Goal: Find specific page/section: Find specific page/section

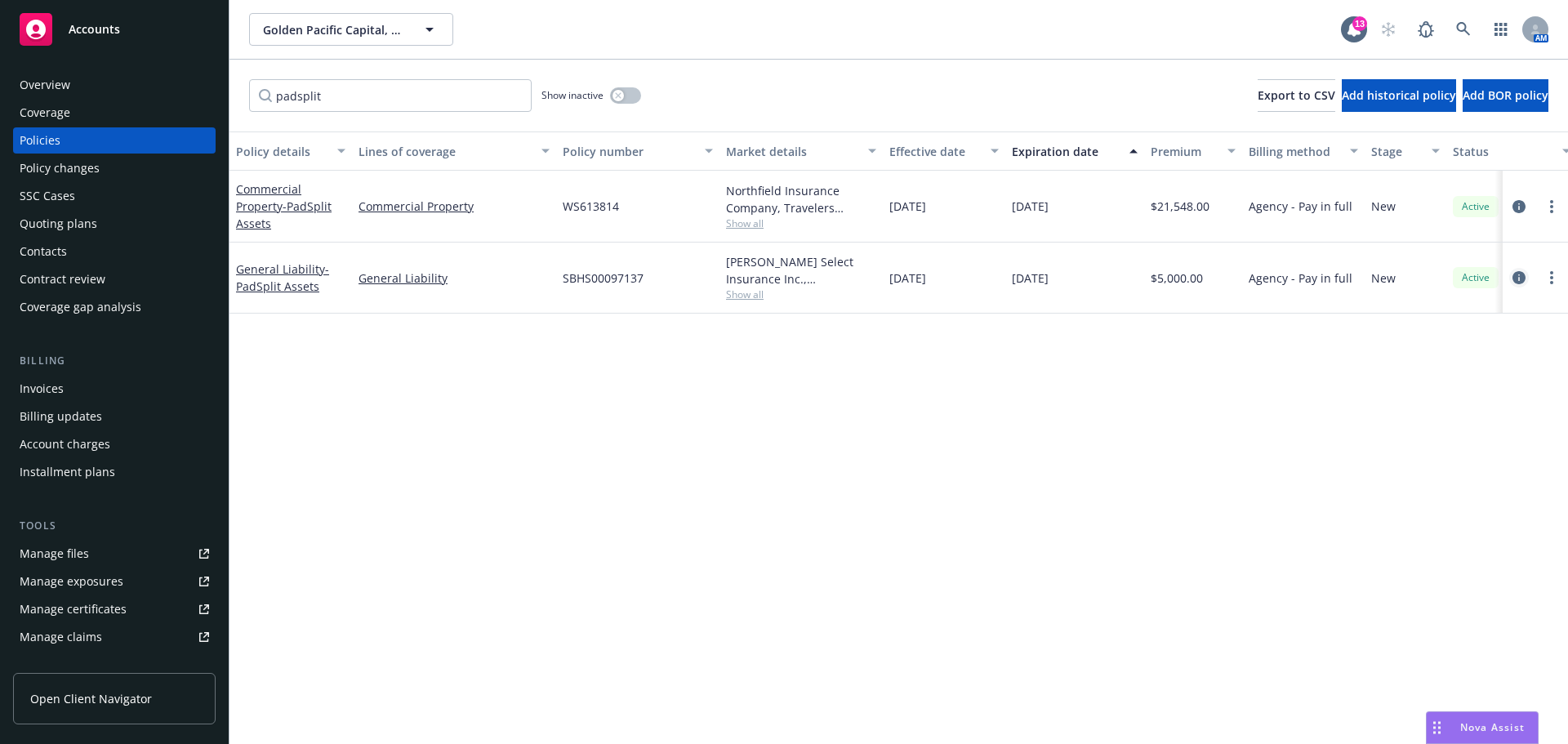
click at [1518, 277] on icon "circleInformation" at bounding box center [1519, 277] width 13 height 13
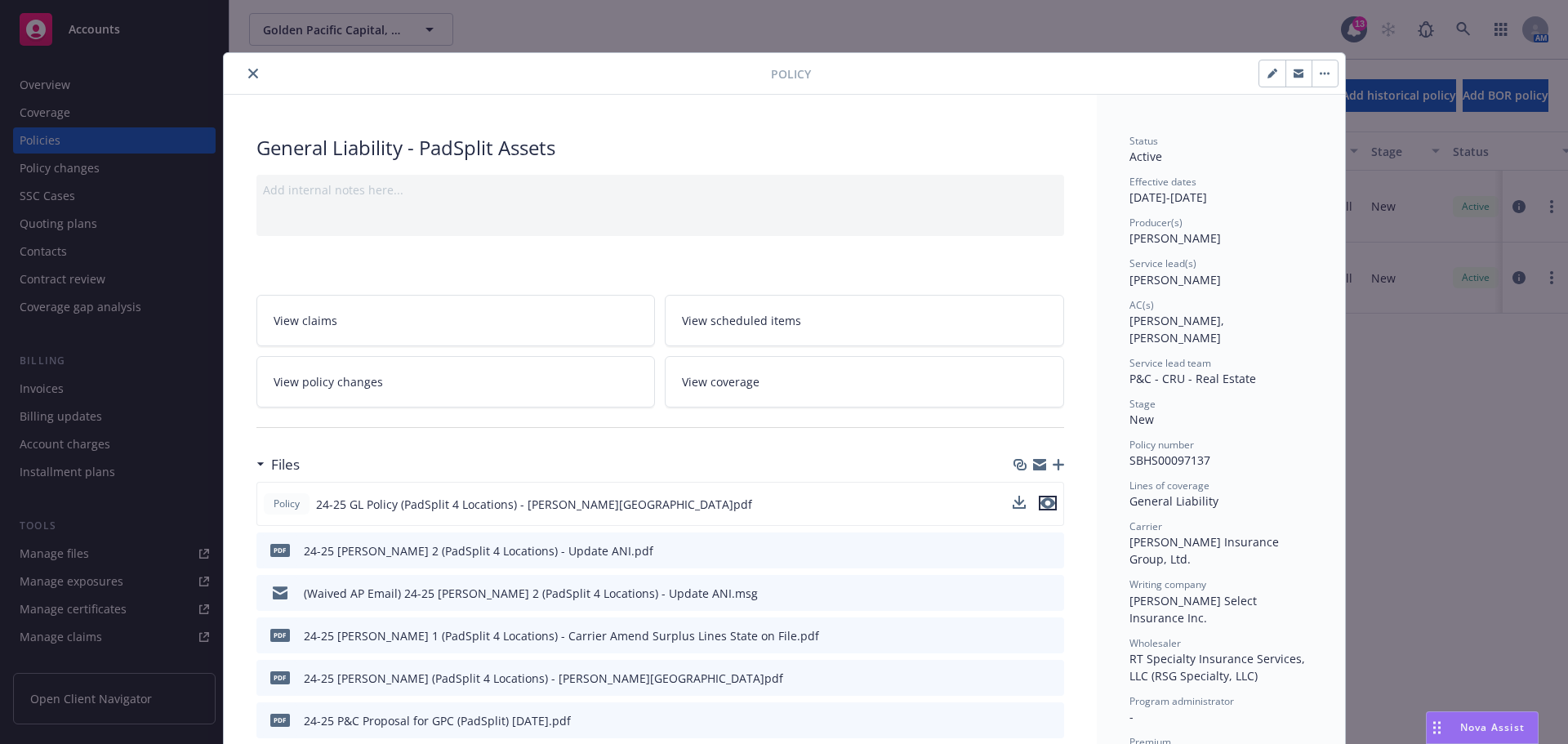
click at [1043, 507] on icon "preview file" at bounding box center [1048, 502] width 15 height 11
